Goal: Information Seeking & Learning: Learn about a topic

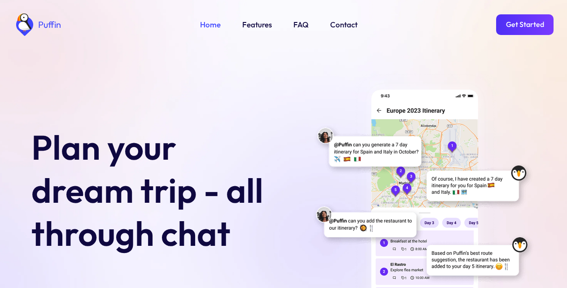
click at [523, 22] on link "Get Started" at bounding box center [524, 24] width 57 height 21
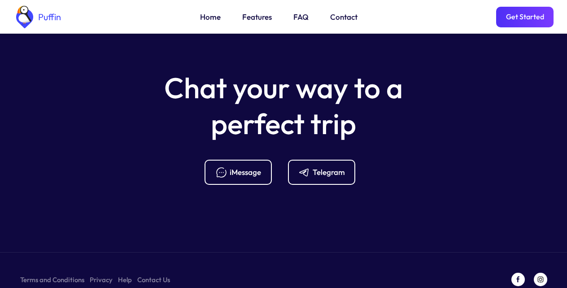
scroll to position [3558, 0]
click at [235, 167] on div "iMessage" at bounding box center [245, 172] width 31 height 10
click at [5, 282] on section "Chat your way to a perfect trip iMessage Telegram Terms and Conditions Privacy …" at bounding box center [283, 158] width 567 height 295
click at [7, 281] on section "Chat your way to a perfect trip iMessage Telegram Terms and Conditions Privacy …" at bounding box center [283, 158] width 567 height 295
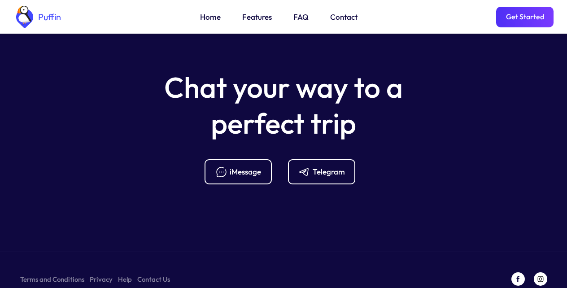
click at [253, 16] on link "Features" at bounding box center [257, 17] width 30 height 12
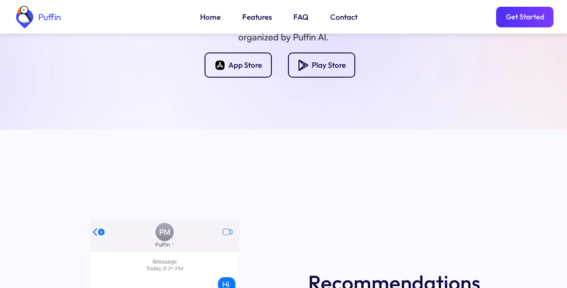
scroll to position [1063, 0]
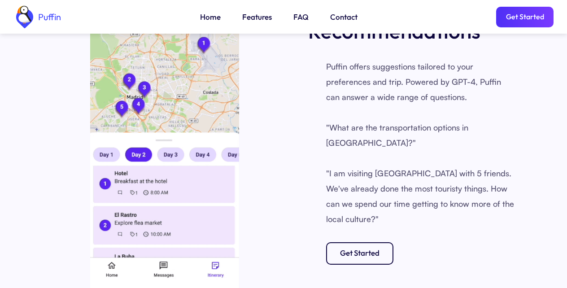
click at [300, 16] on link "FAQ" at bounding box center [301, 17] width 15 height 12
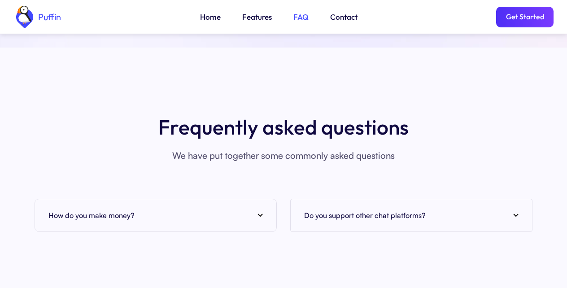
scroll to position [3274, 0]
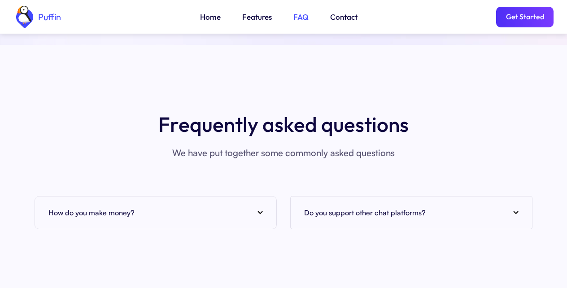
click at [259, 211] on img at bounding box center [260, 213] width 5 height 4
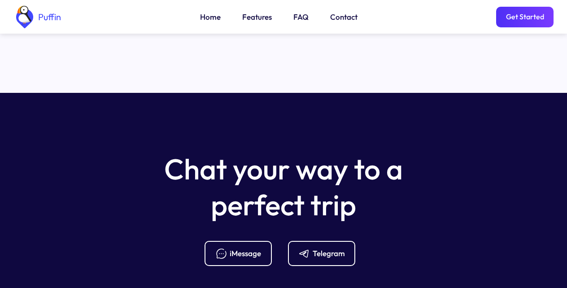
scroll to position [3615, 0]
